Goal: Communication & Community: Share content

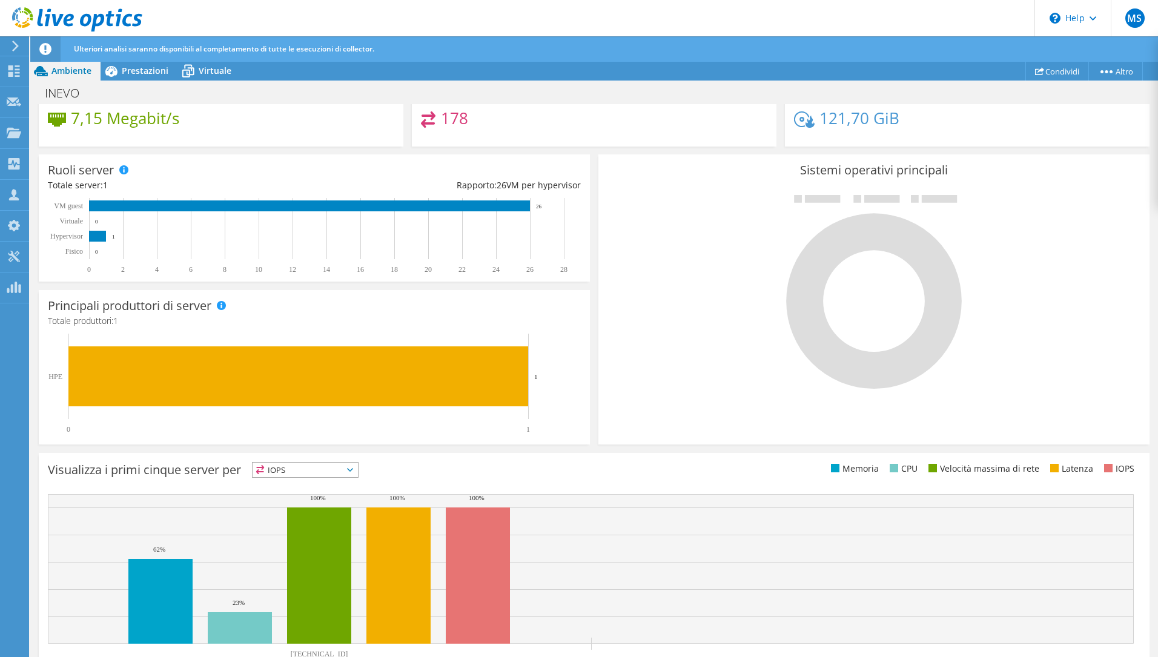
scroll to position [181, 0]
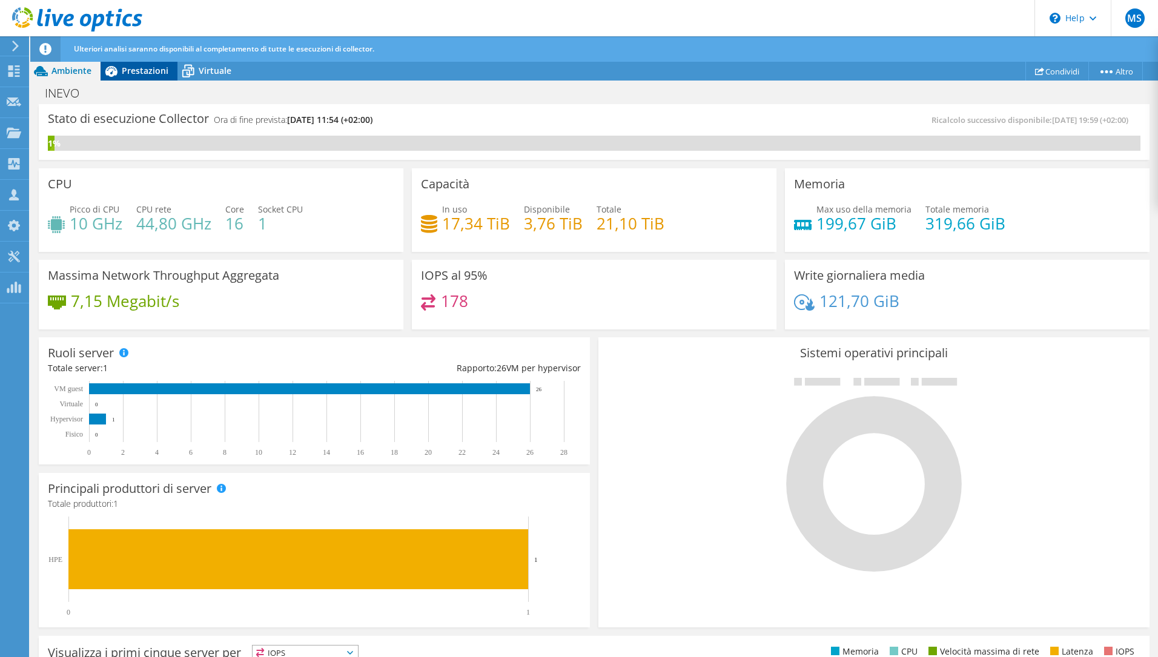
click at [151, 75] on span "Prestazioni" at bounding box center [145, 71] width 47 height 12
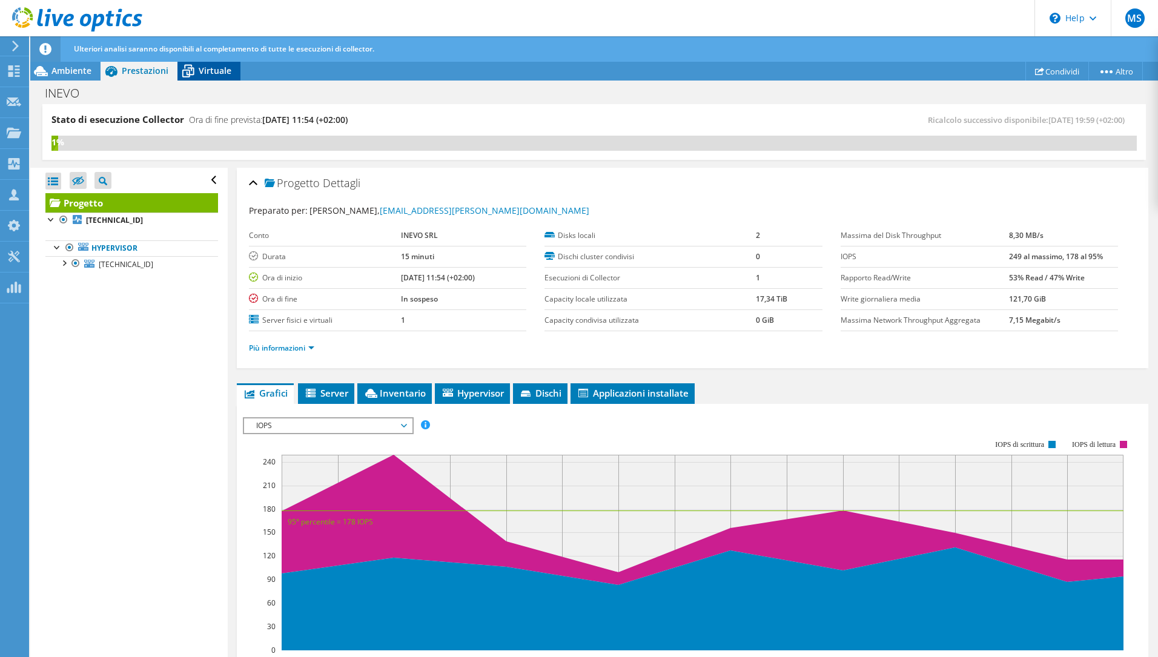
click at [224, 65] on span "Virtuale" at bounding box center [215, 71] width 33 height 12
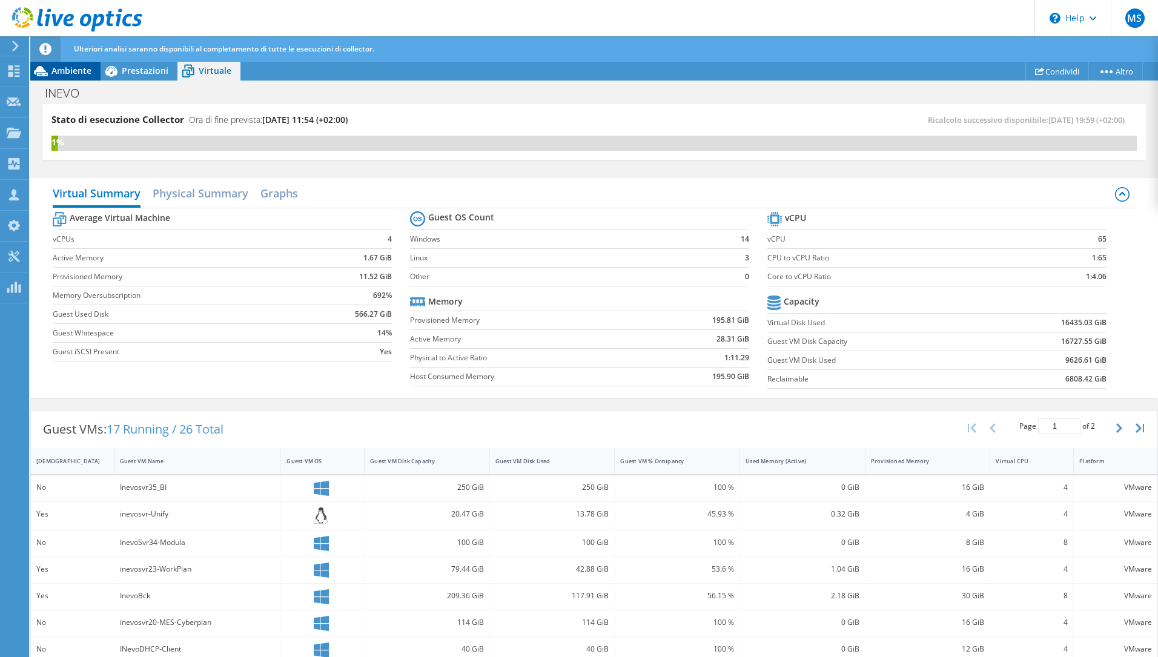
click at [65, 71] on span "Ambiente" at bounding box center [71, 71] width 40 height 12
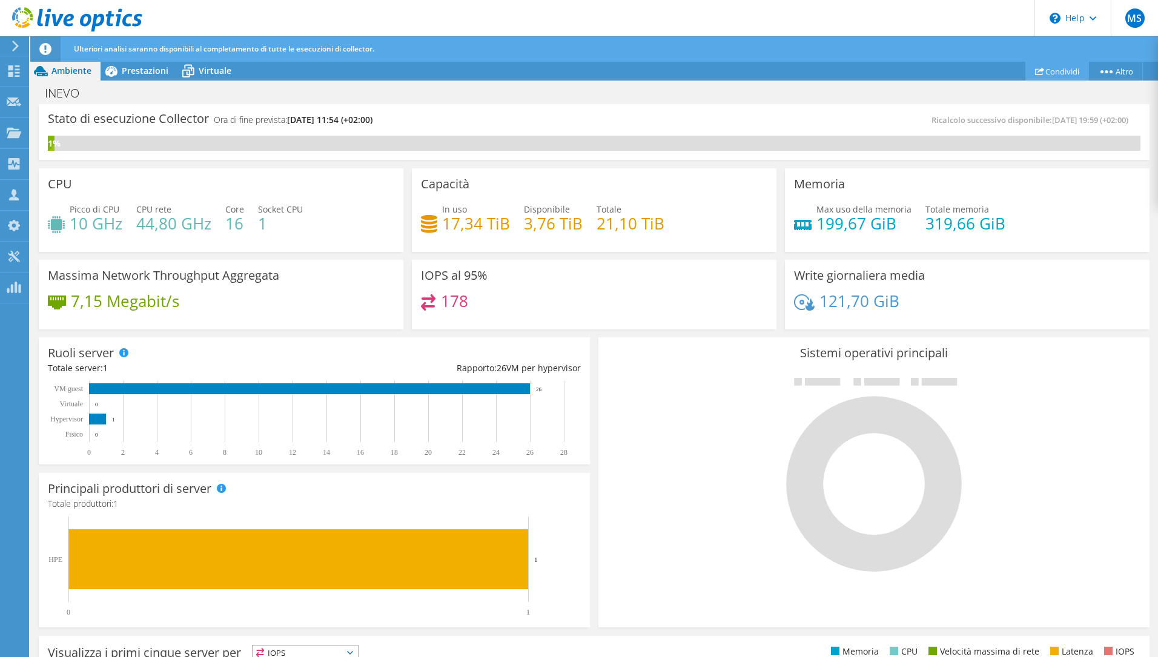
click at [1064, 65] on link "Condividi" at bounding box center [1058, 71] width 64 height 19
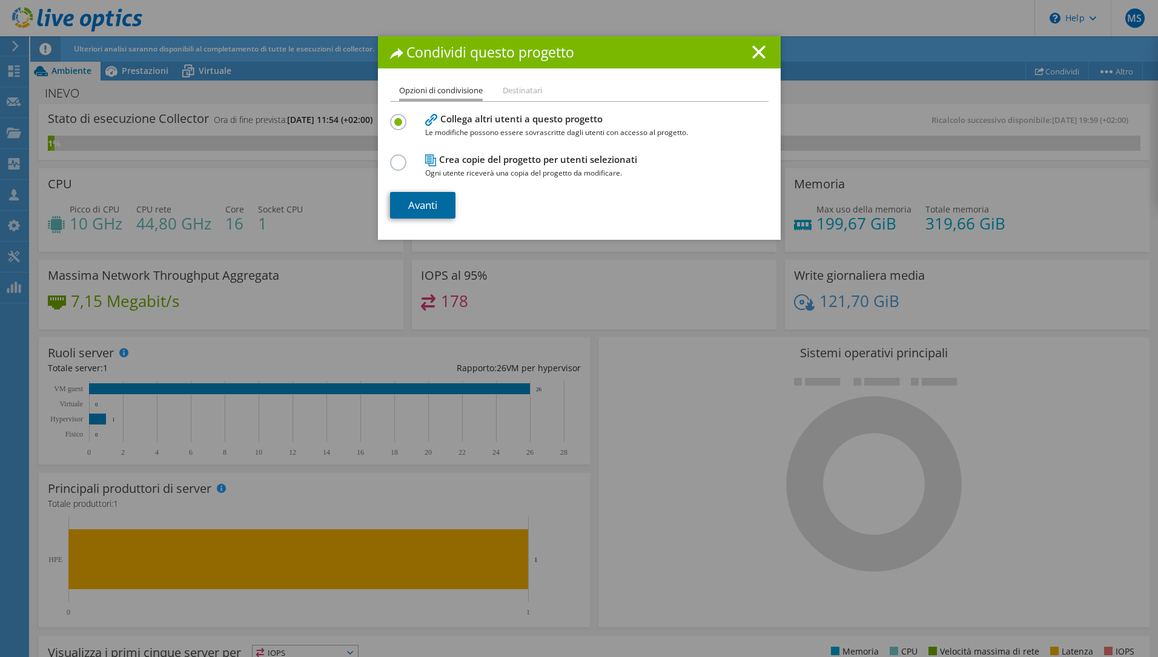
click at [434, 210] on link "Avanti" at bounding box center [422, 205] width 65 height 27
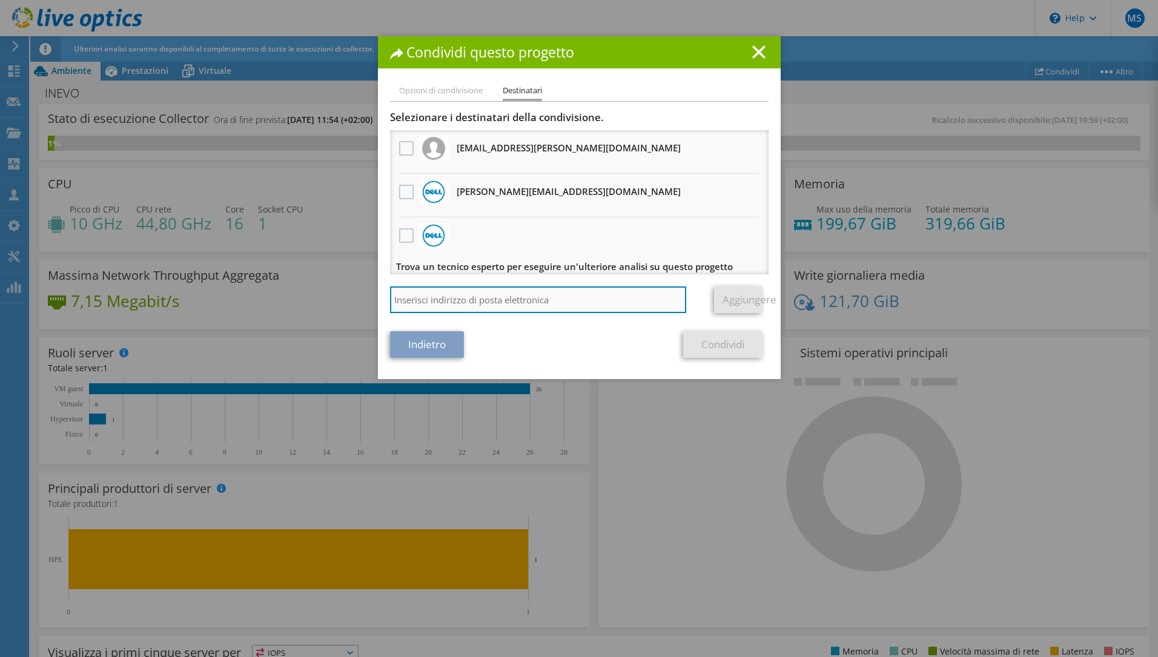
click at [459, 298] on input "search" at bounding box center [538, 300] width 297 height 27
type input "b"
click at [432, 299] on input "search" at bounding box center [538, 300] width 297 height 27
paste input "bkrlicevic@sixlab.it"
type input "bkrlicevic@sixlab.io"
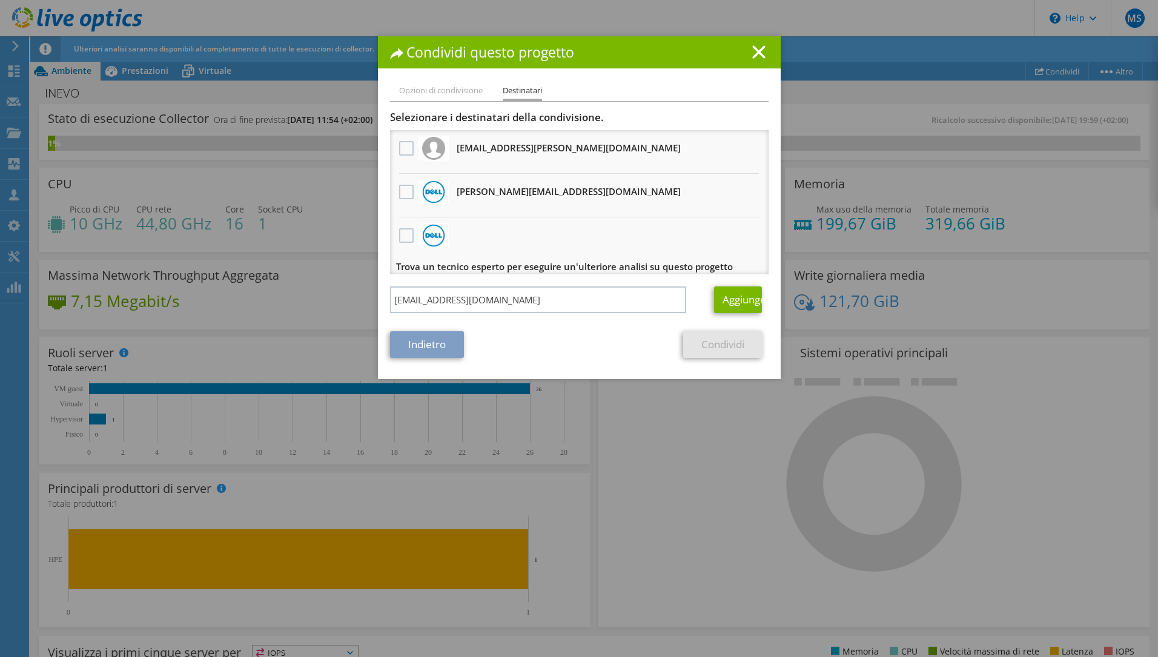
click at [545, 350] on div "Indietro Condividi" at bounding box center [579, 344] width 379 height 27
click at [729, 304] on link "Aggiungere" at bounding box center [738, 300] width 48 height 27
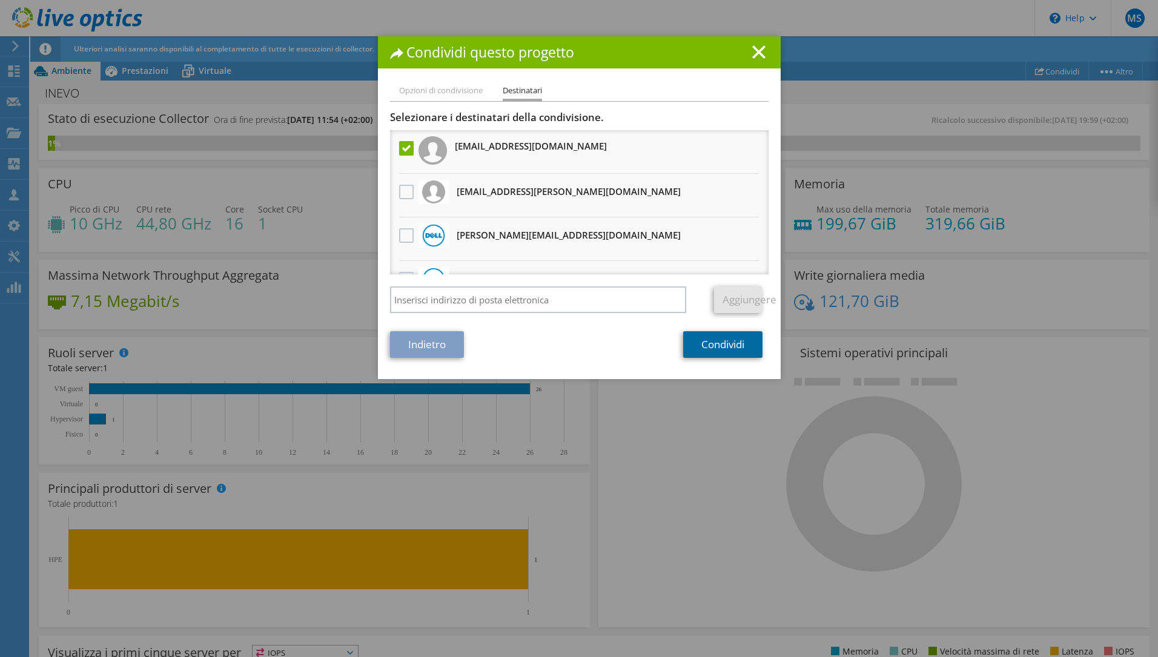
click at [723, 352] on link "Condividi" at bounding box center [722, 344] width 79 height 27
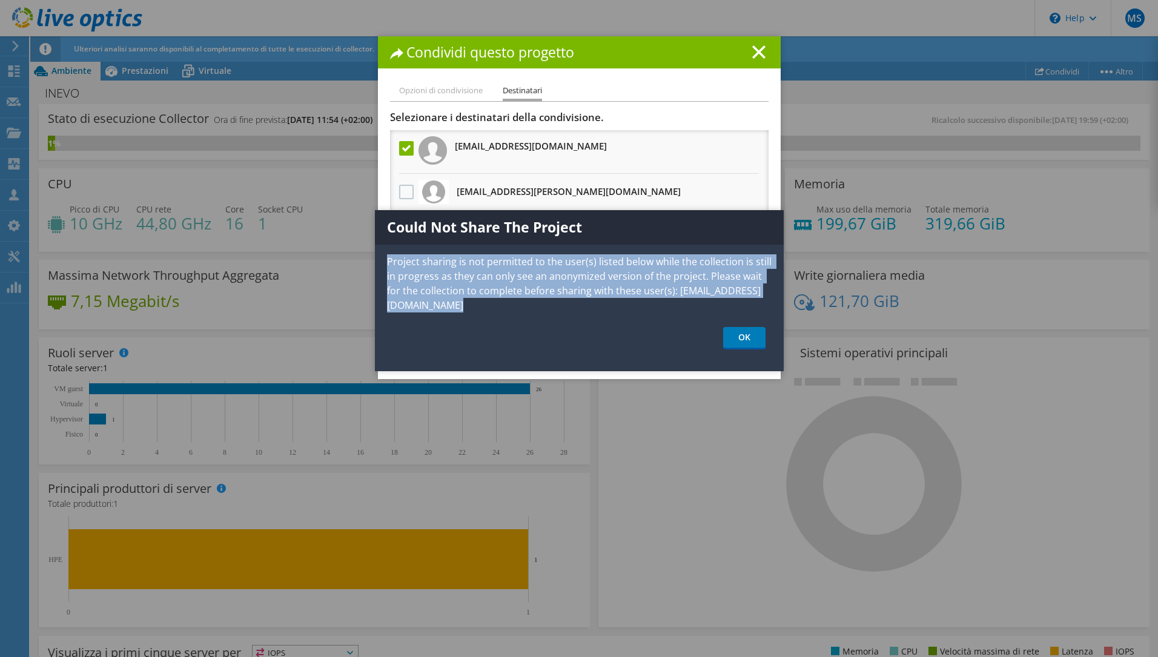
drag, startPoint x: 382, startPoint y: 258, endPoint x: 763, endPoint y: 301, distance: 383.5
click at [763, 301] on div "Could Not Share The Project Project sharing is not permitted to the user(s) lis…" at bounding box center [579, 290] width 409 height 161
click at [737, 327] on link "OK" at bounding box center [744, 338] width 42 height 22
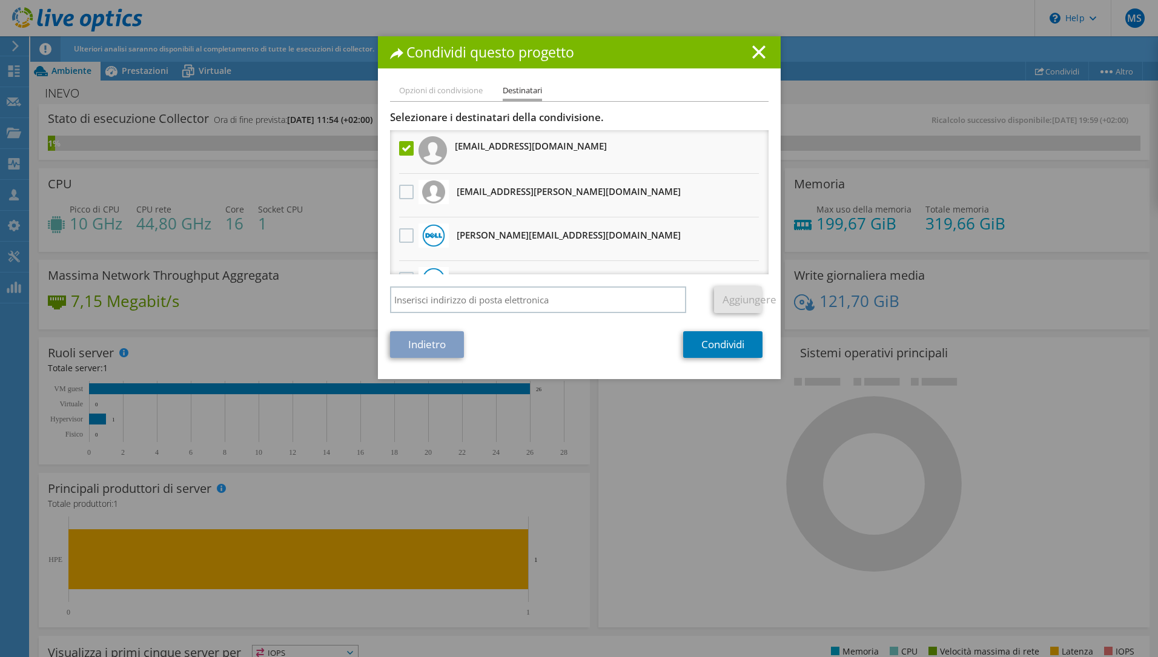
click at [768, 52] on h1 "Condividi questo progetto" at bounding box center [579, 52] width 379 height 14
click at [760, 51] on line at bounding box center [759, 52] width 12 height 12
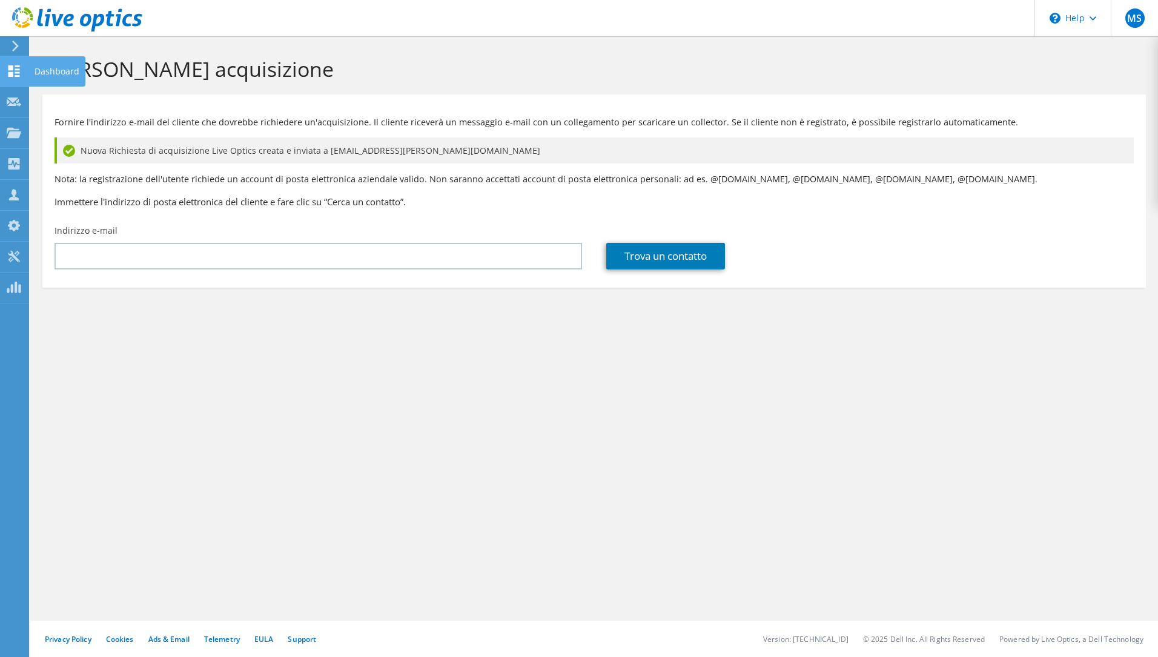
click at [19, 79] on div at bounding box center [14, 72] width 15 height 13
click at [58, 82] on div "Dashboard" at bounding box center [56, 71] width 57 height 30
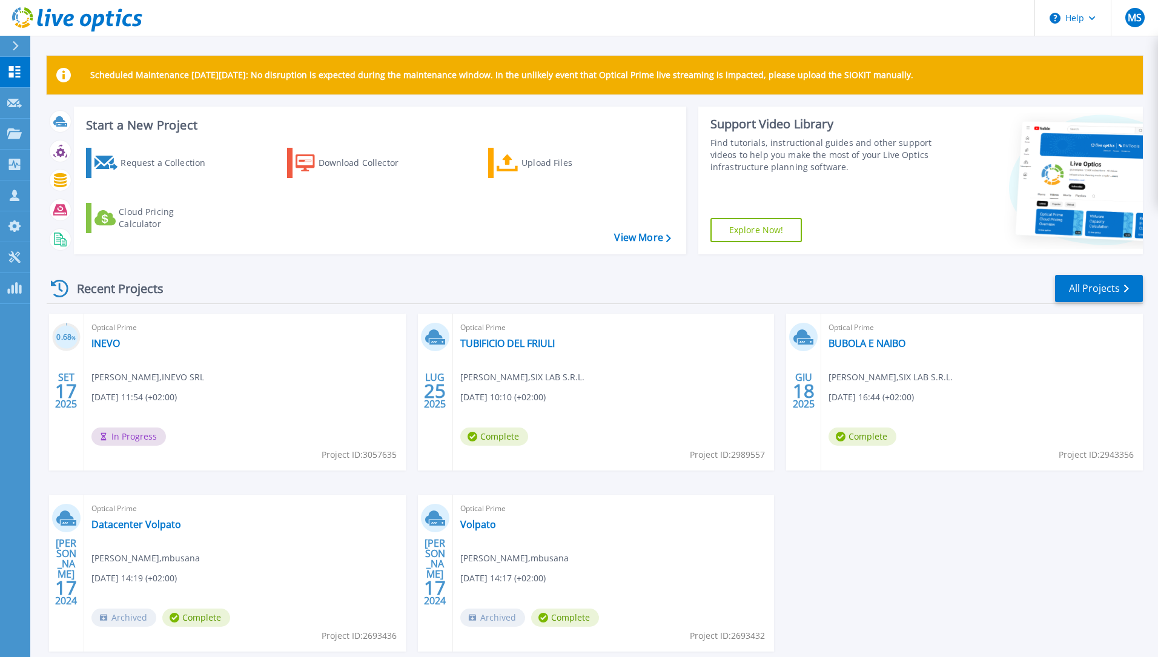
click at [955, 78] on div "Scheduled Maintenance [DATE][DATE]: No disruption is expected during the mainte…" at bounding box center [595, 75] width 1097 height 39
click at [107, 346] on link "INEVO" at bounding box center [105, 343] width 28 height 12
